Goal: Task Accomplishment & Management: Manage account settings

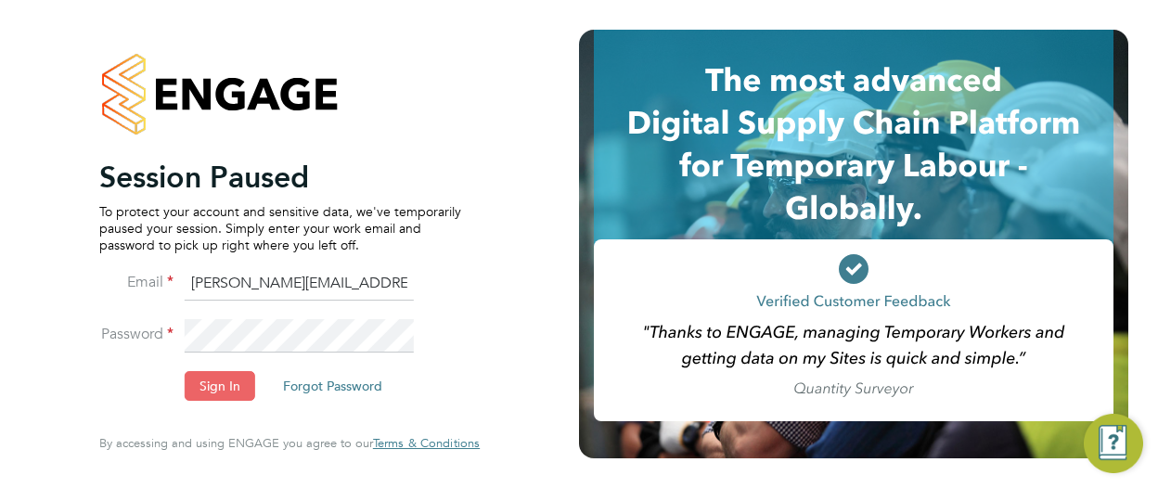
click at [221, 381] on button "Sign In" at bounding box center [220, 386] width 71 height 30
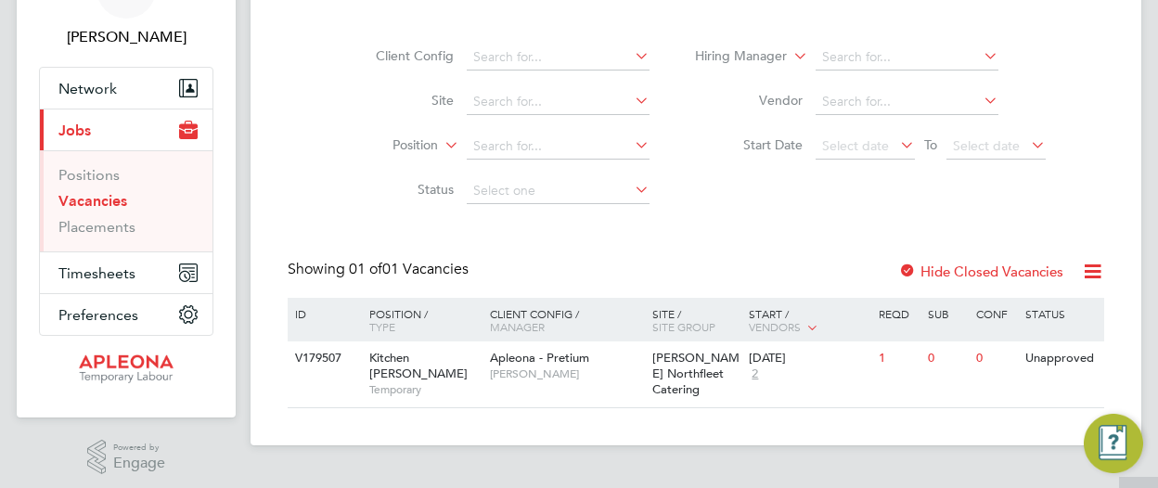
scroll to position [119, 0]
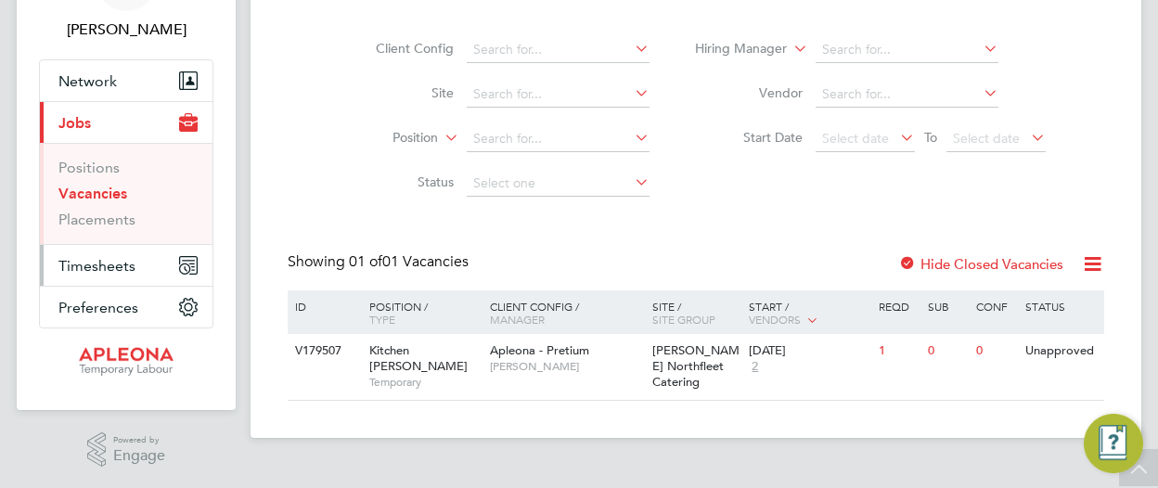
click at [130, 260] on span "Timesheets" at bounding box center [96, 266] width 77 height 18
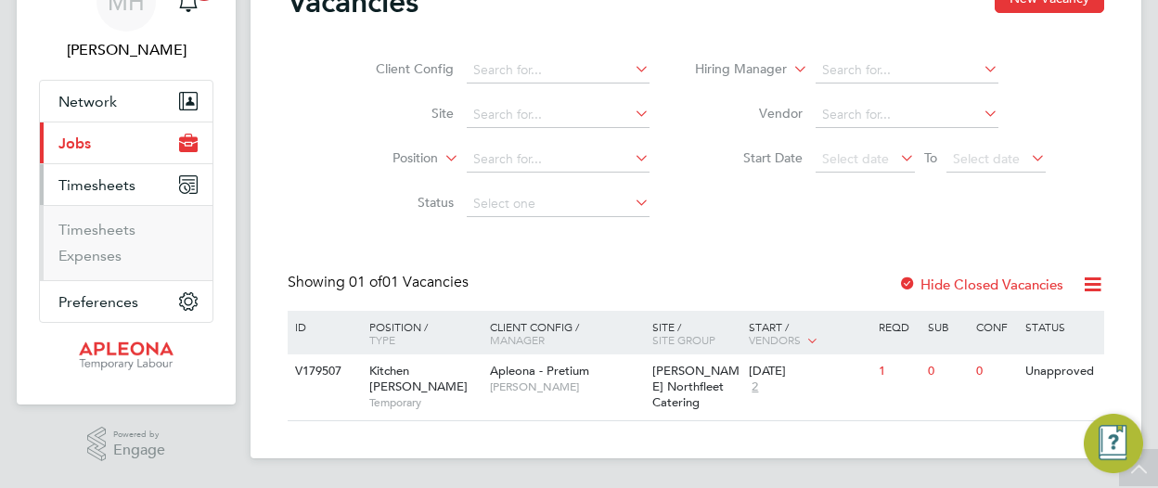
scroll to position [97, 0]
click at [93, 225] on link "Timesheets" at bounding box center [96, 231] width 77 height 18
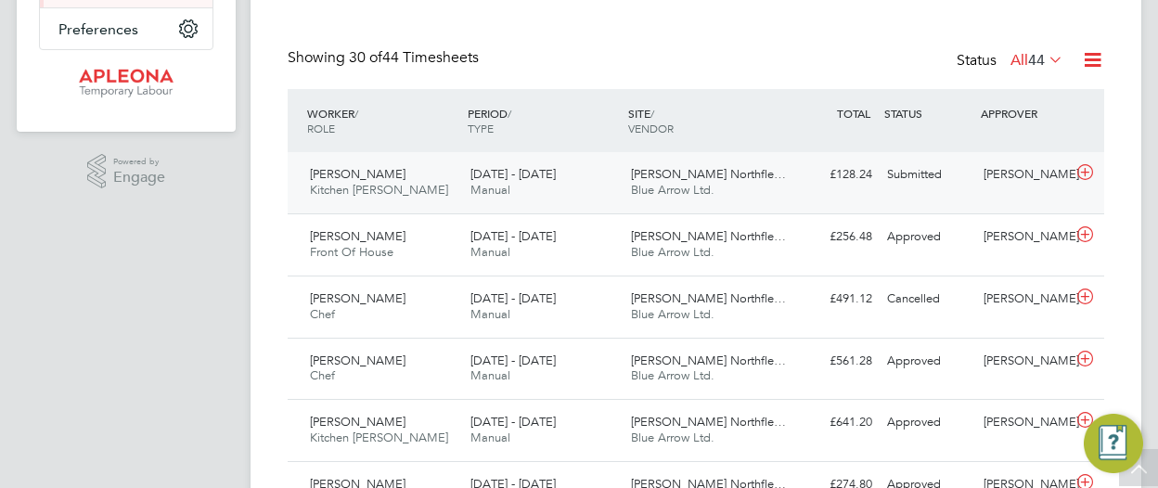
click at [671, 176] on span "[PERSON_NAME] Northfle…" at bounding box center [708, 174] width 155 height 16
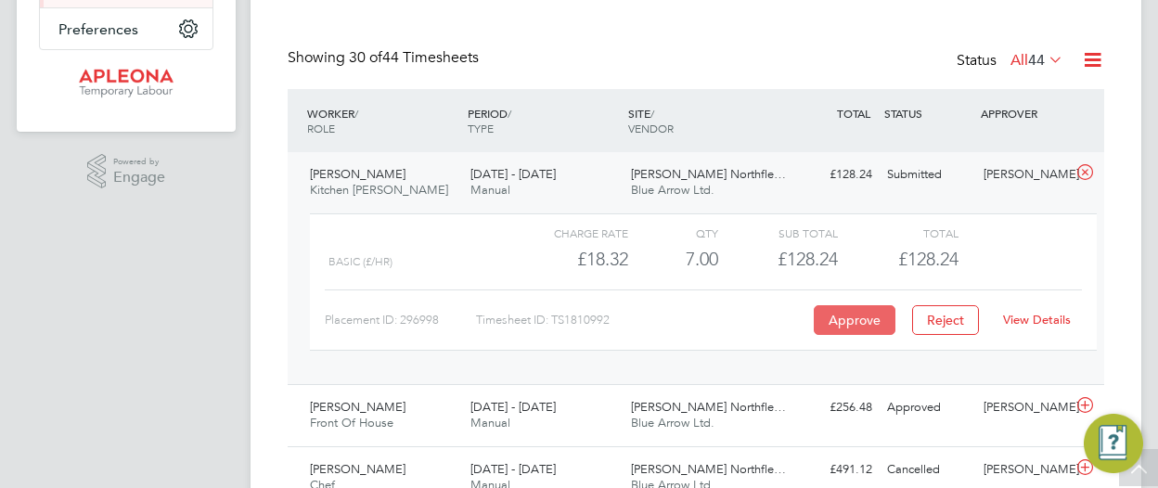
click at [859, 316] on button "Approve" at bounding box center [855, 320] width 82 height 30
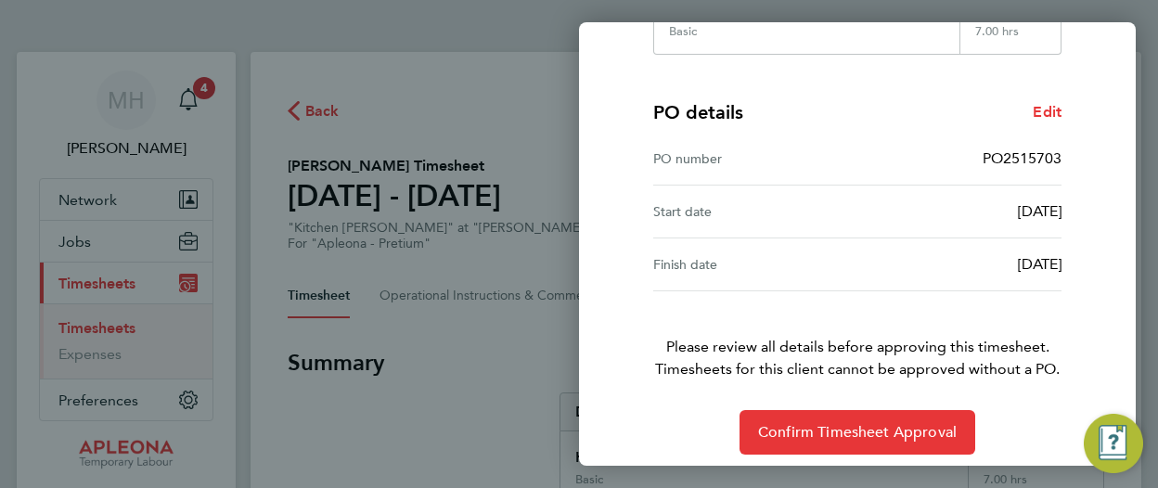
scroll to position [399, 0]
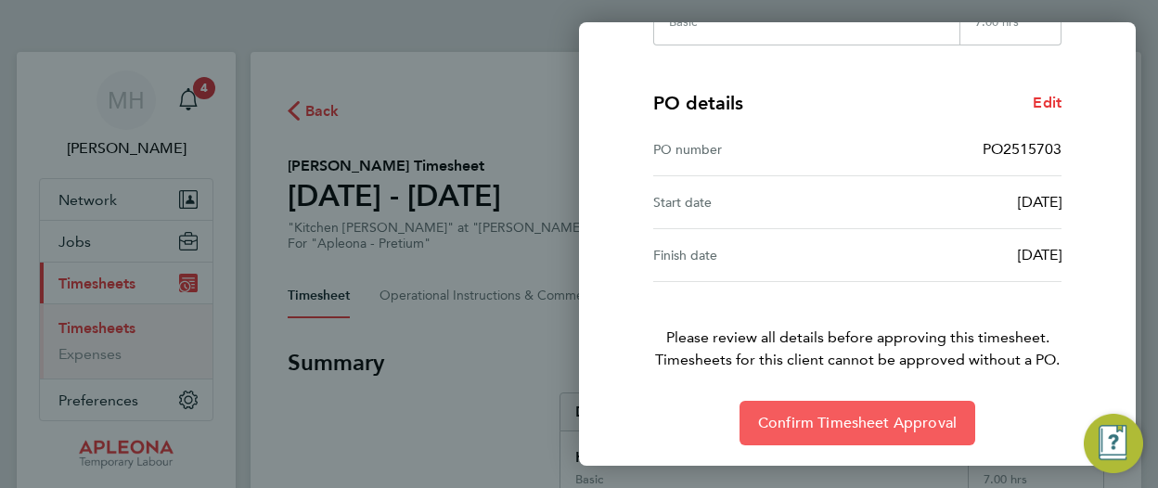
click at [890, 416] on span "Confirm Timesheet Approval" at bounding box center [857, 423] width 199 height 19
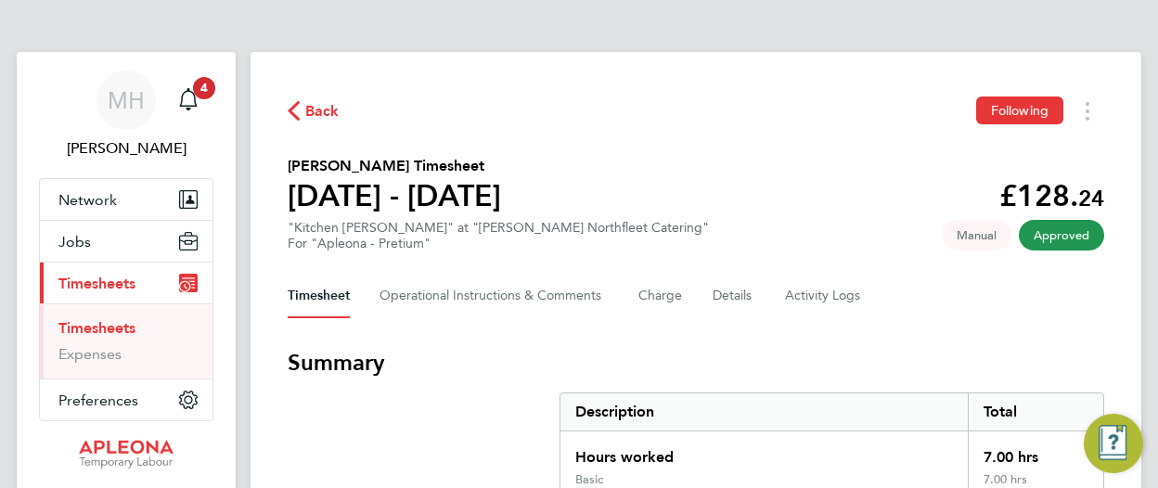
click at [112, 325] on link "Timesheets" at bounding box center [96, 328] width 77 height 18
